Goal: Task Accomplishment & Management: Complete application form

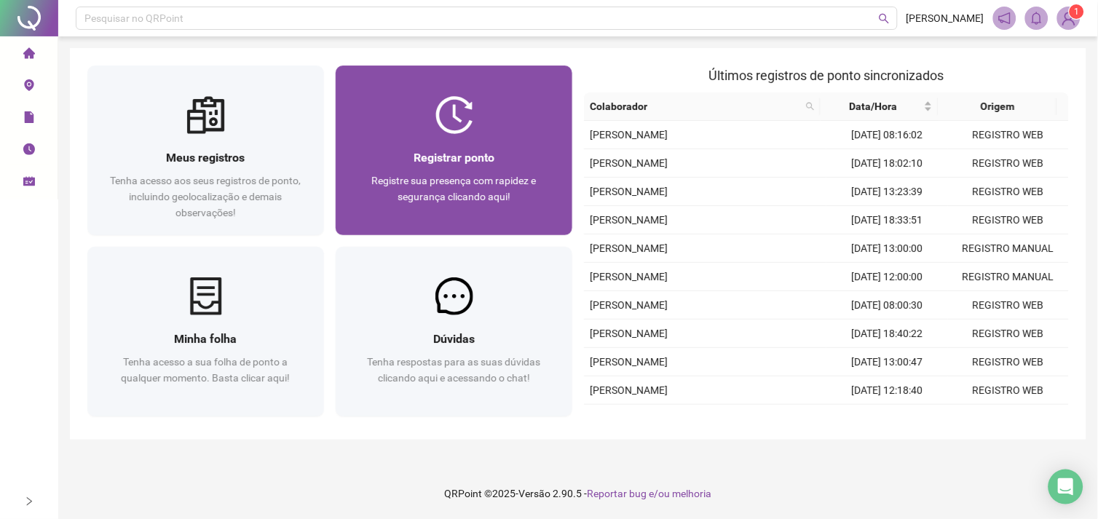
click at [505, 177] on span "Registre sua presença com rapidez e segurança clicando aqui!" at bounding box center [454, 189] width 165 height 28
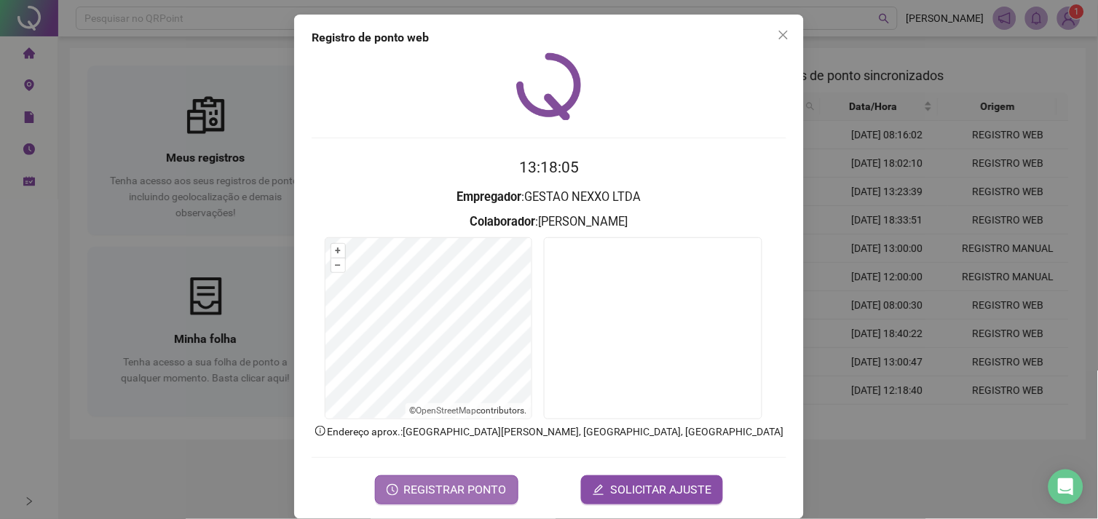
click at [489, 475] on button "REGISTRAR PONTO" at bounding box center [446, 489] width 143 height 29
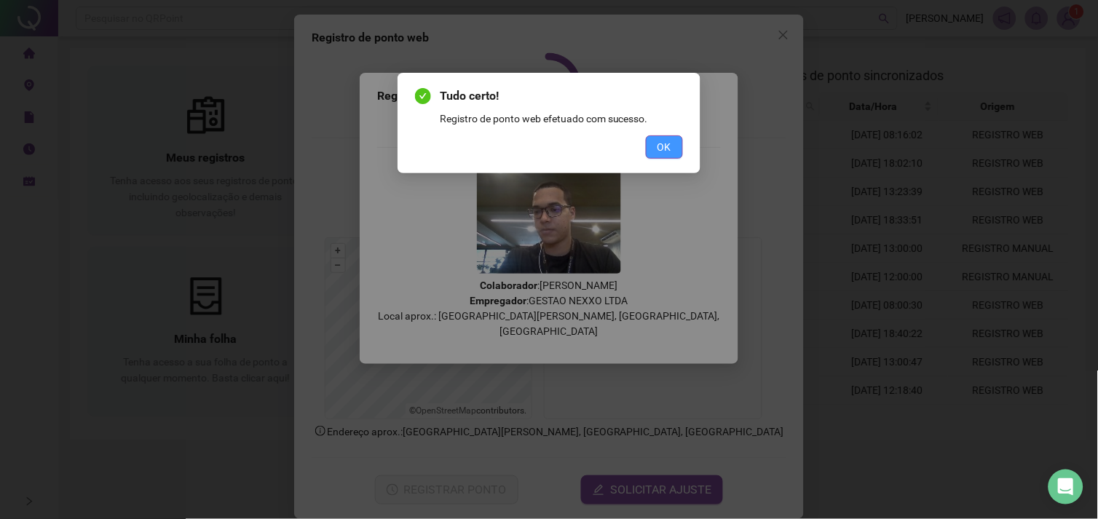
click at [665, 149] on span "OK" at bounding box center [664, 147] width 14 height 16
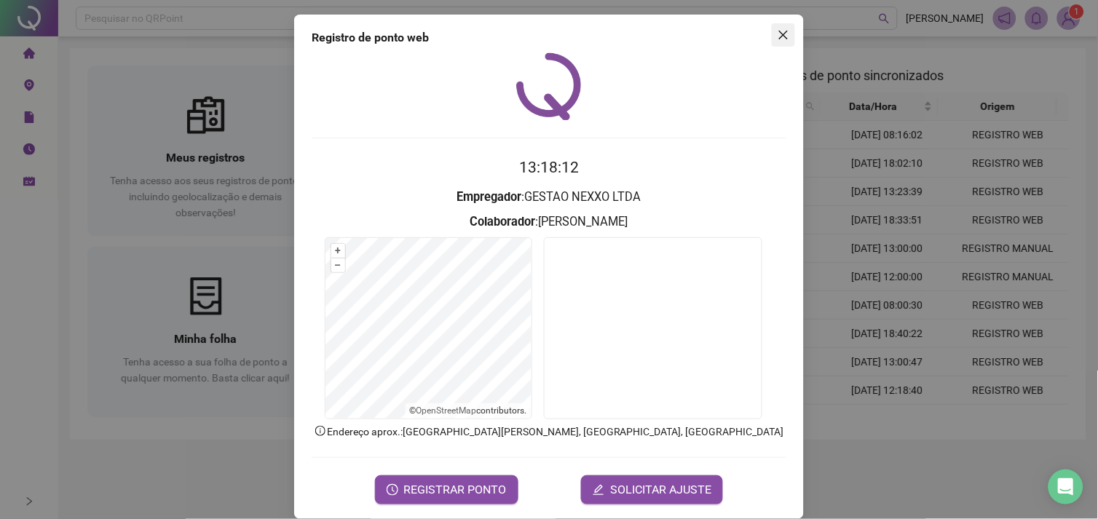
click at [781, 33] on icon "close" at bounding box center [784, 35] width 12 height 12
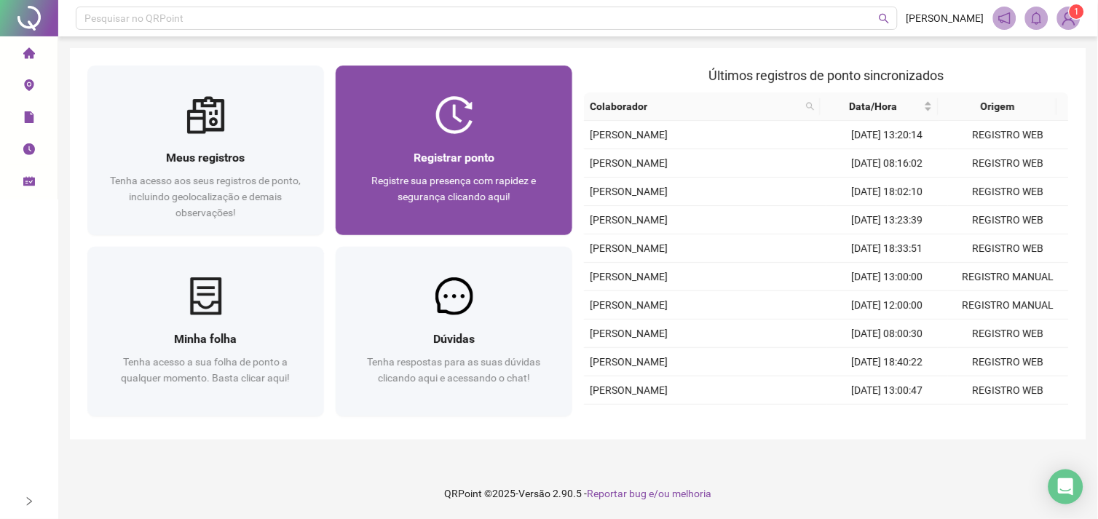
click at [520, 130] on div at bounding box center [454, 115] width 237 height 38
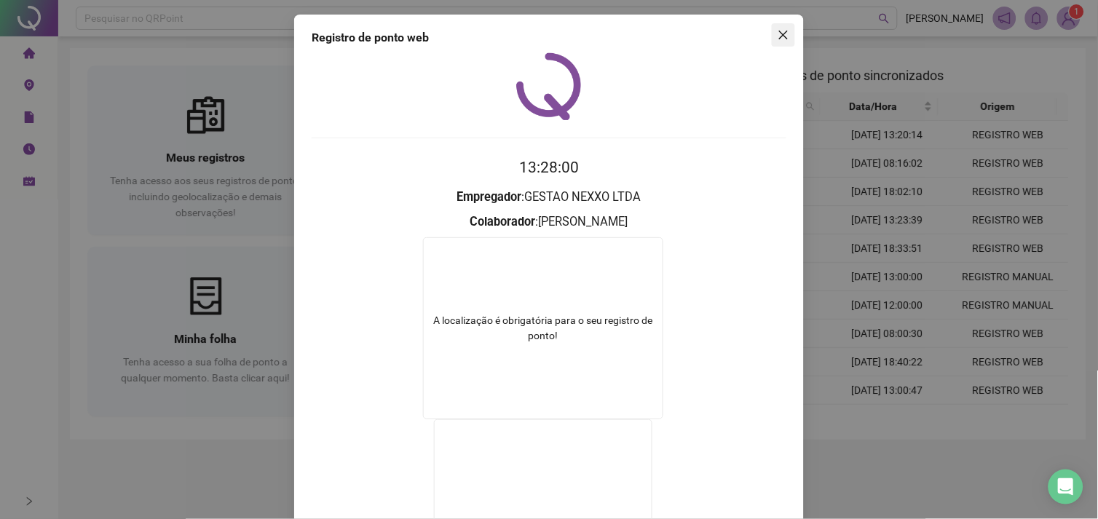
click at [772, 38] on span "Close" at bounding box center [783, 35] width 23 height 12
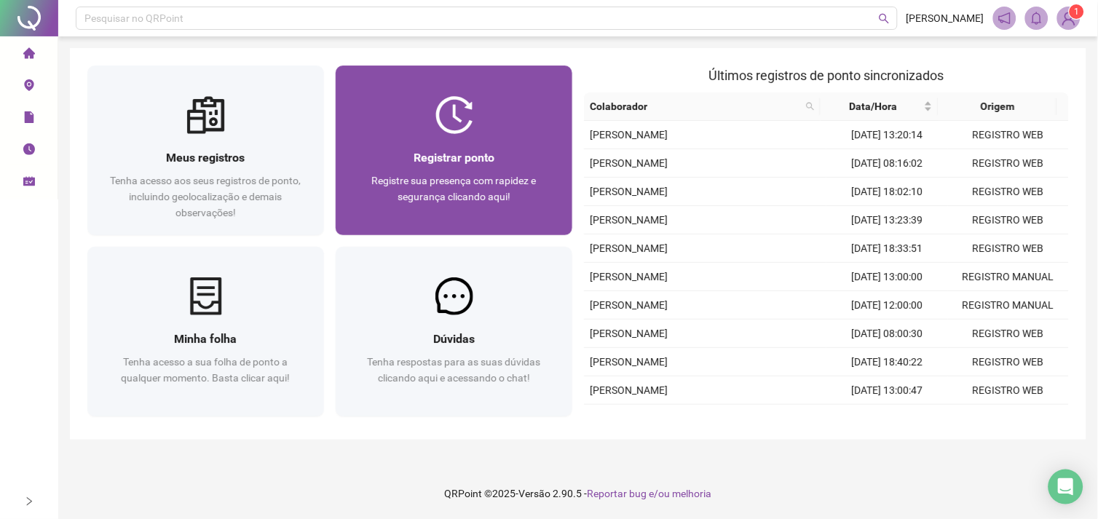
click at [549, 165] on div "Registrar ponto" at bounding box center [454, 158] width 202 height 18
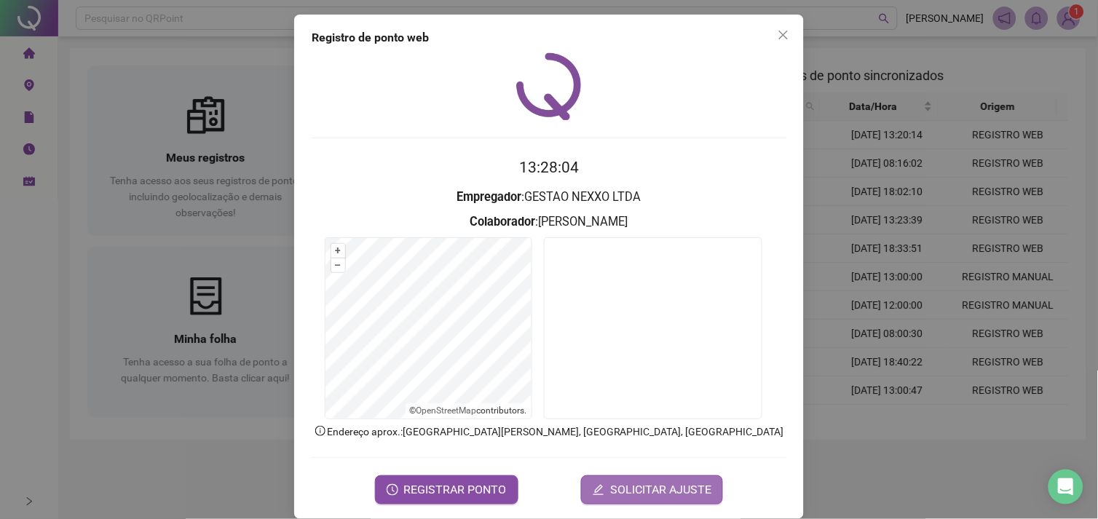
click at [667, 488] on span "SOLICITAR AJUSTE" at bounding box center [660, 489] width 101 height 17
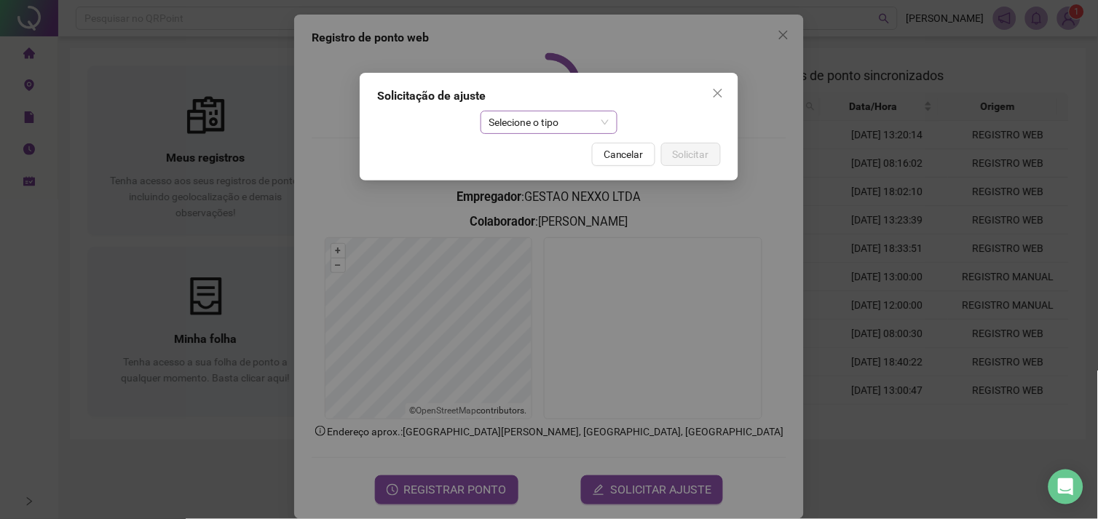
click at [590, 127] on span "Selecione o tipo" at bounding box center [549, 122] width 120 height 22
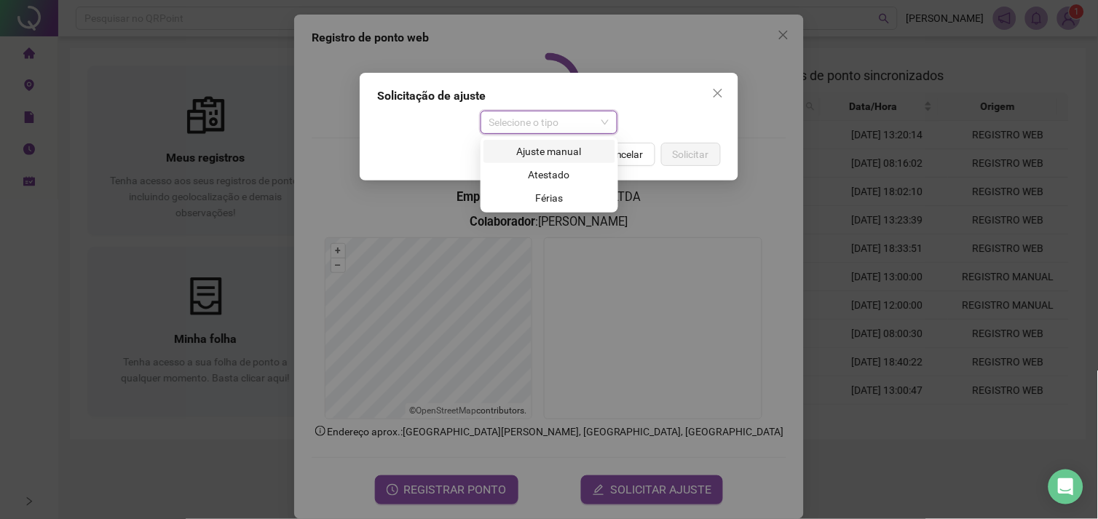
click at [569, 157] on div "Ajuste manual" at bounding box center [549, 151] width 114 height 16
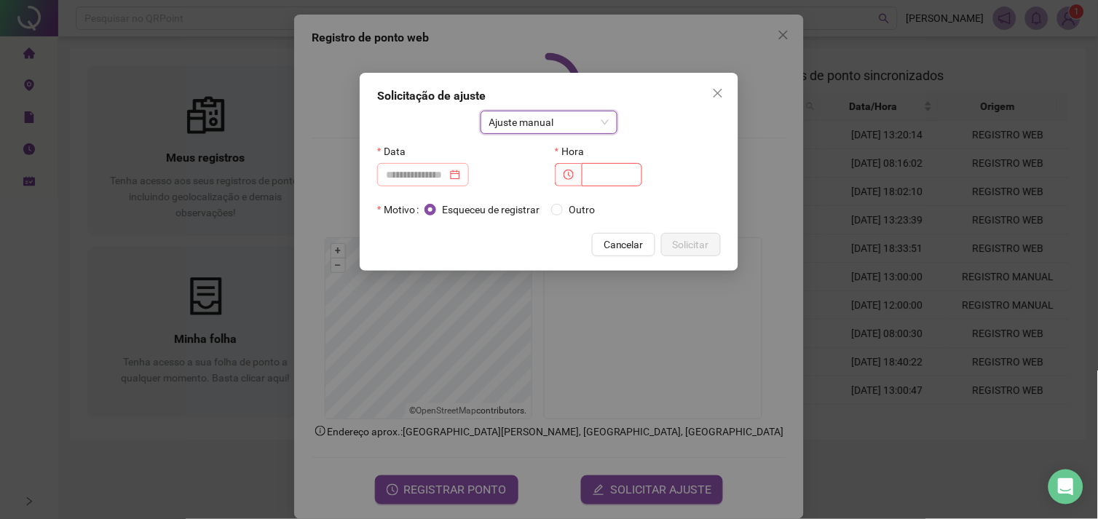
click at [460, 175] on div at bounding box center [423, 175] width 74 height 16
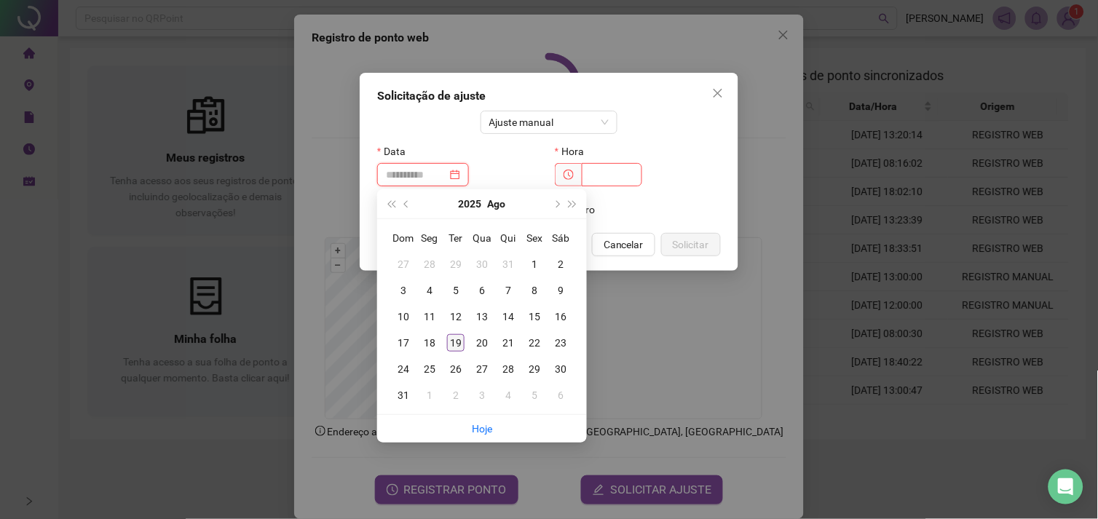
type input "**********"
click at [456, 341] on div "19" at bounding box center [455, 342] width 17 height 17
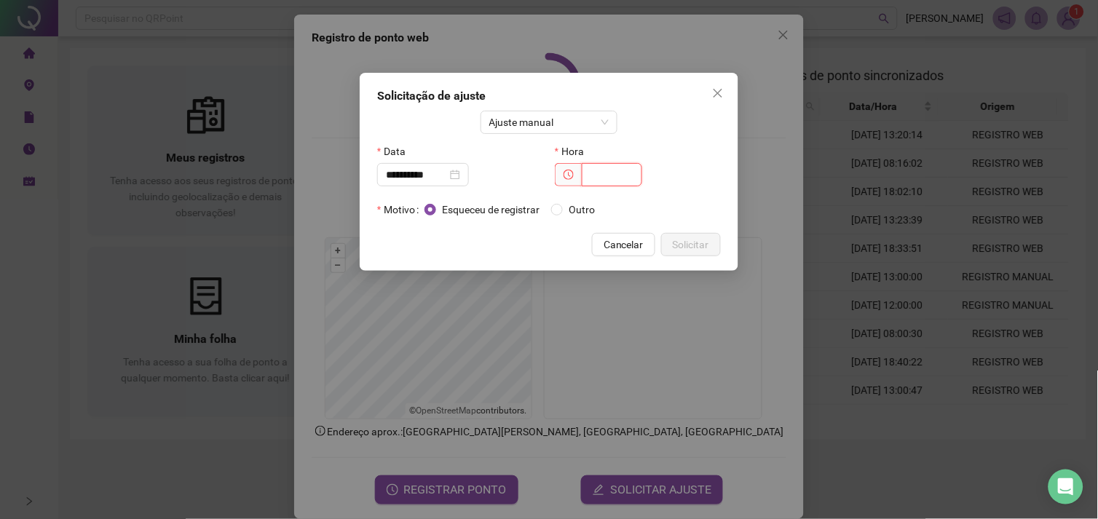
click at [592, 170] on input "text" at bounding box center [612, 174] width 60 height 23
type input "*****"
click at [690, 245] on span "Solicitar" at bounding box center [691, 245] width 36 height 16
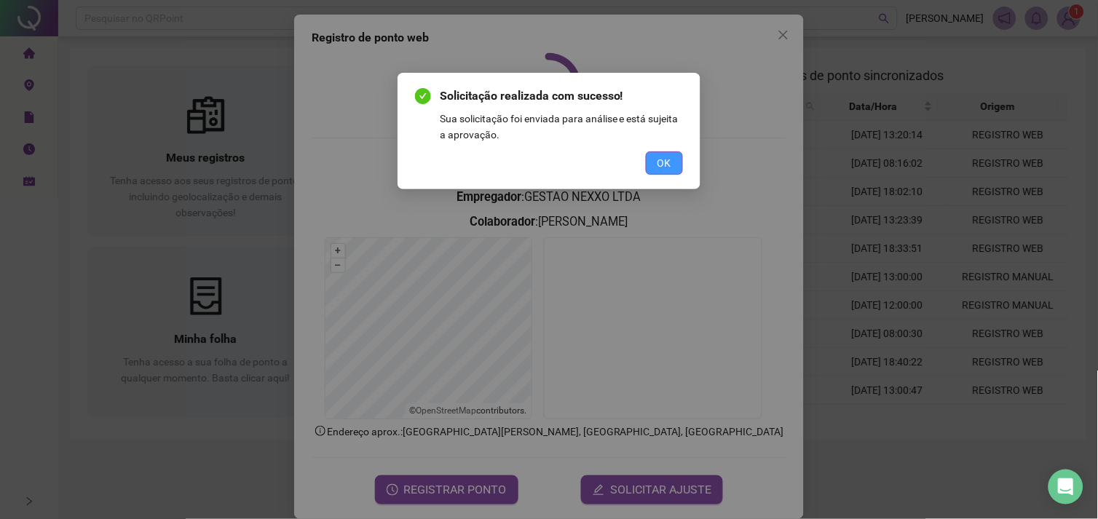
click at [665, 165] on span "OK" at bounding box center [664, 163] width 14 height 16
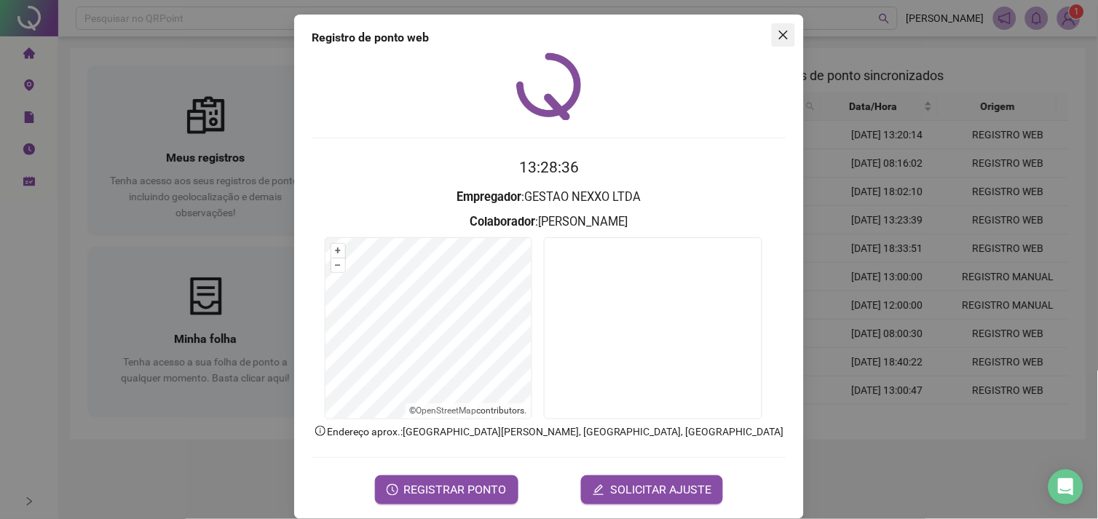
click at [781, 28] on button "Close" at bounding box center [783, 34] width 23 height 23
